Goal: Task Accomplishment & Management: Manage account settings

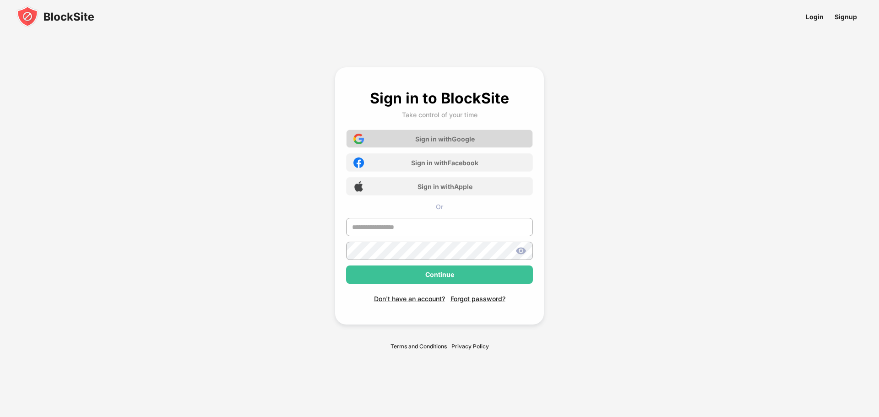
click at [421, 139] on div "Sign in with Google" at bounding box center [444, 139] width 59 height 8
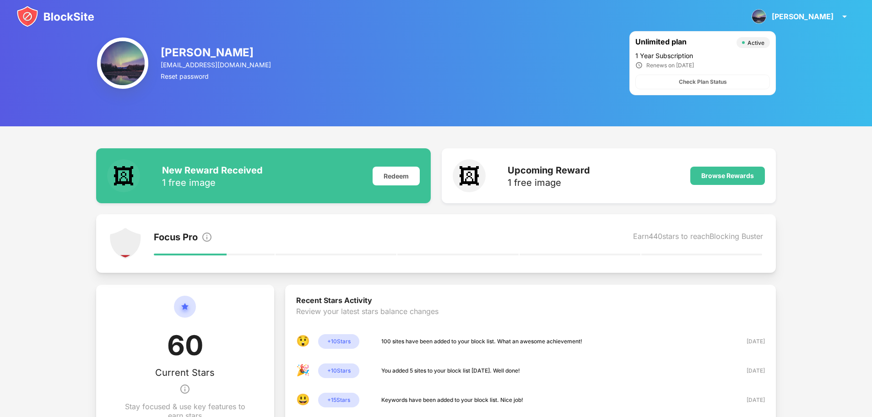
click at [59, 14] on img at bounding box center [55, 16] width 78 height 22
click at [63, 16] on img at bounding box center [55, 16] width 78 height 22
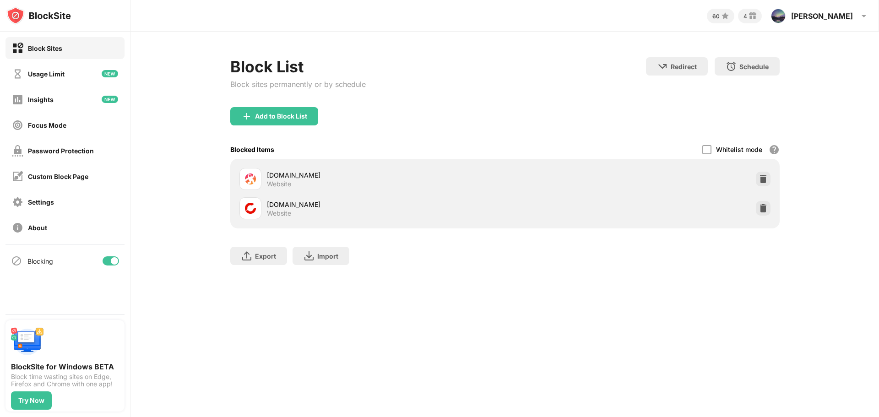
click at [763, 216] on div "[DOMAIN_NAME] Website" at bounding box center [505, 208] width 538 height 29
click at [768, 211] on div at bounding box center [763, 208] width 15 height 15
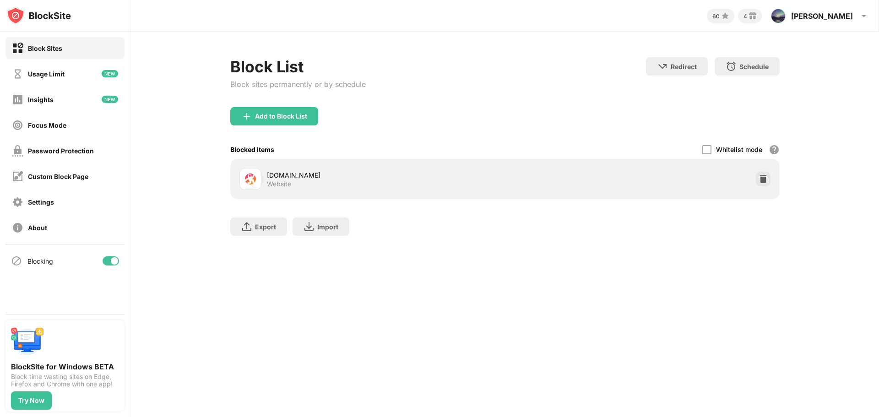
click at [303, 108] on div "Add to Block List" at bounding box center [274, 116] width 88 height 18
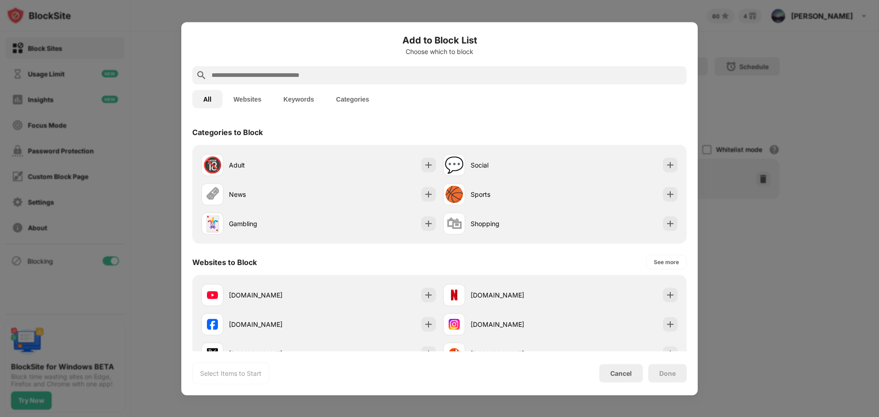
click at [301, 70] on input "text" at bounding box center [447, 75] width 472 height 11
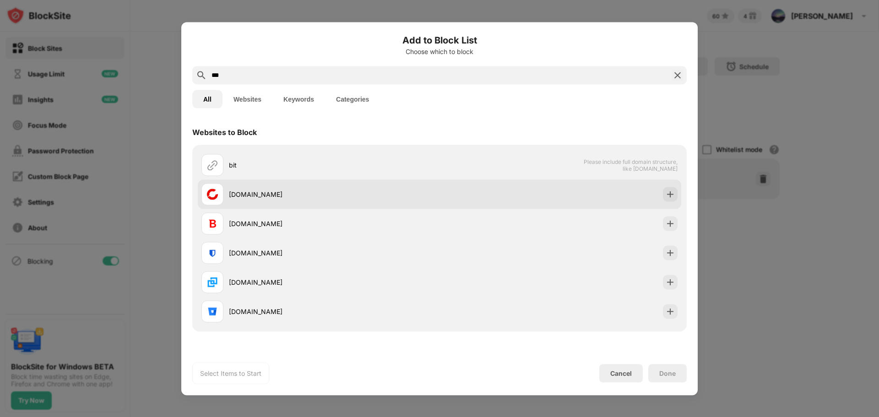
type input "***"
click at [267, 202] on div "[DOMAIN_NAME]" at bounding box center [320, 194] width 238 height 22
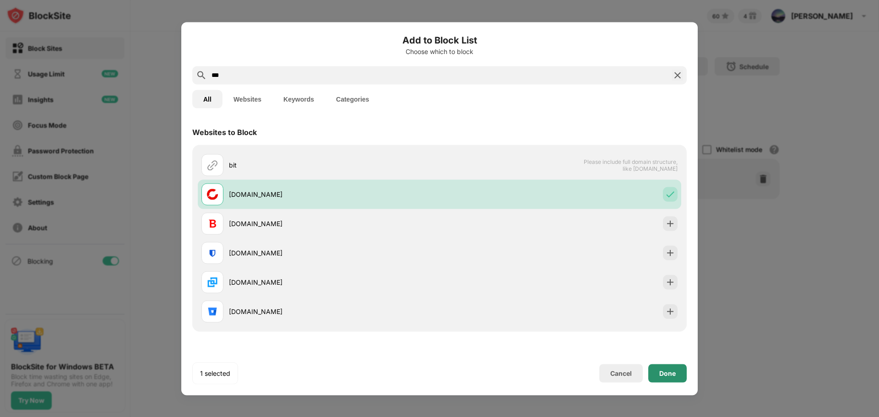
click at [678, 372] on div "Done" at bounding box center [667, 373] width 38 height 18
